Goal: Transaction & Acquisition: Obtain resource

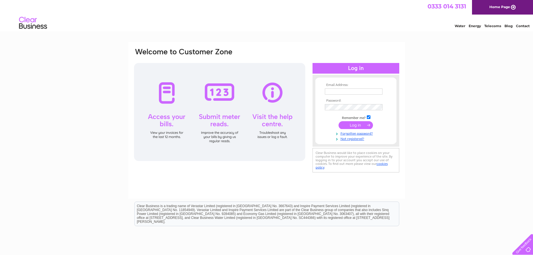
type input "margaret@djrengineering.com"
click at [368, 126] on input "submit" at bounding box center [356, 125] width 34 height 8
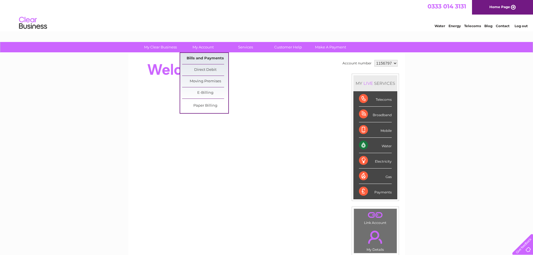
click at [200, 60] on link "Bills and Payments" at bounding box center [205, 58] width 46 height 11
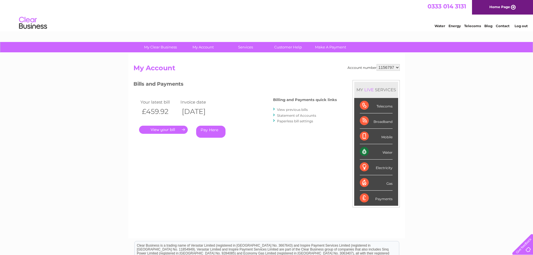
click at [166, 128] on link "." at bounding box center [163, 130] width 49 height 8
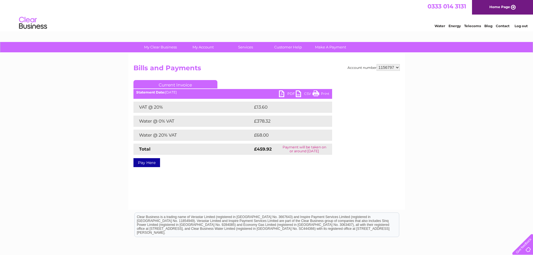
click at [290, 92] on link "PDF" at bounding box center [287, 94] width 17 height 8
click at [523, 26] on link "Log out" at bounding box center [521, 26] width 13 height 4
